Goal: Information Seeking & Learning: Get advice/opinions

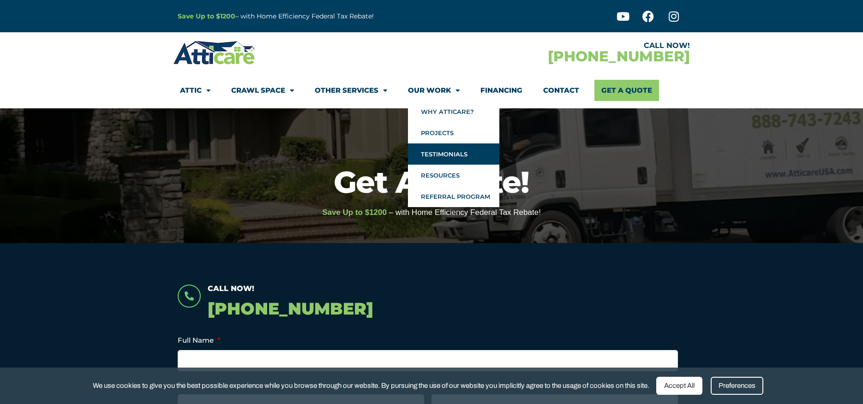
click at [444, 153] on link "Testimonials" at bounding box center [453, 153] width 91 height 21
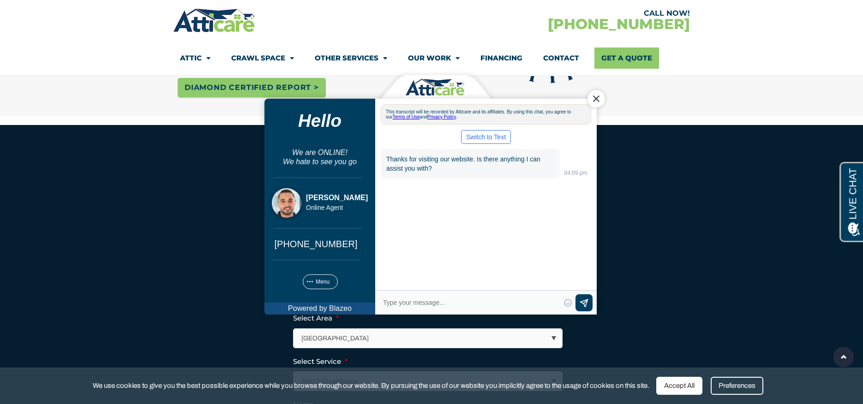
click at [596, 97] on div "Close Chat" at bounding box center [596, 99] width 18 height 18
